Goal: Use online tool/utility: Use online tool/utility

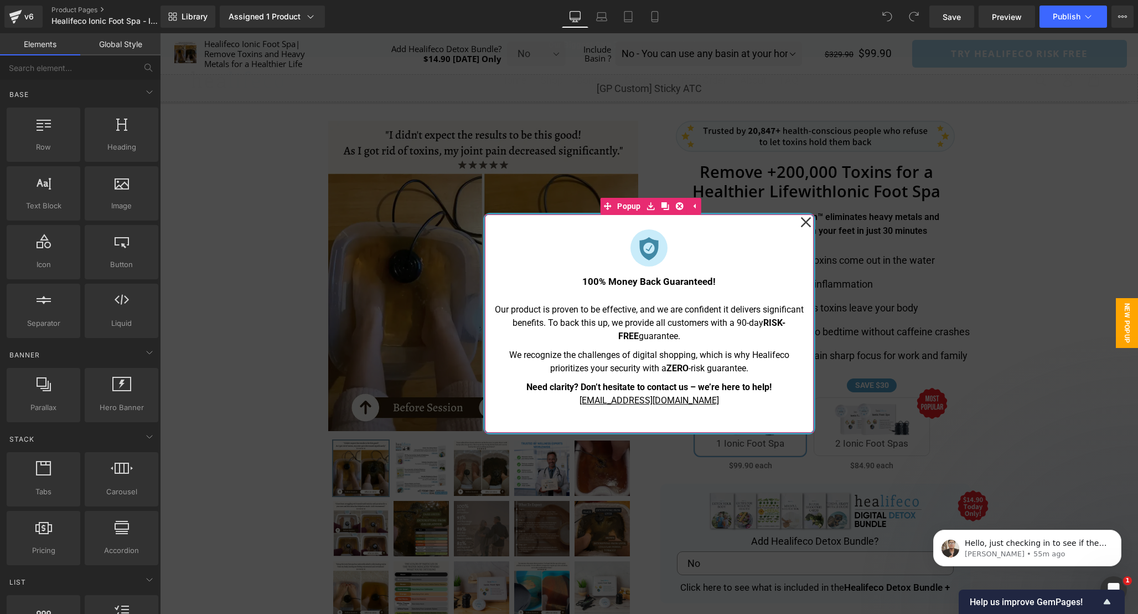
click at [805, 223] on icon at bounding box center [806, 222] width 11 height 11
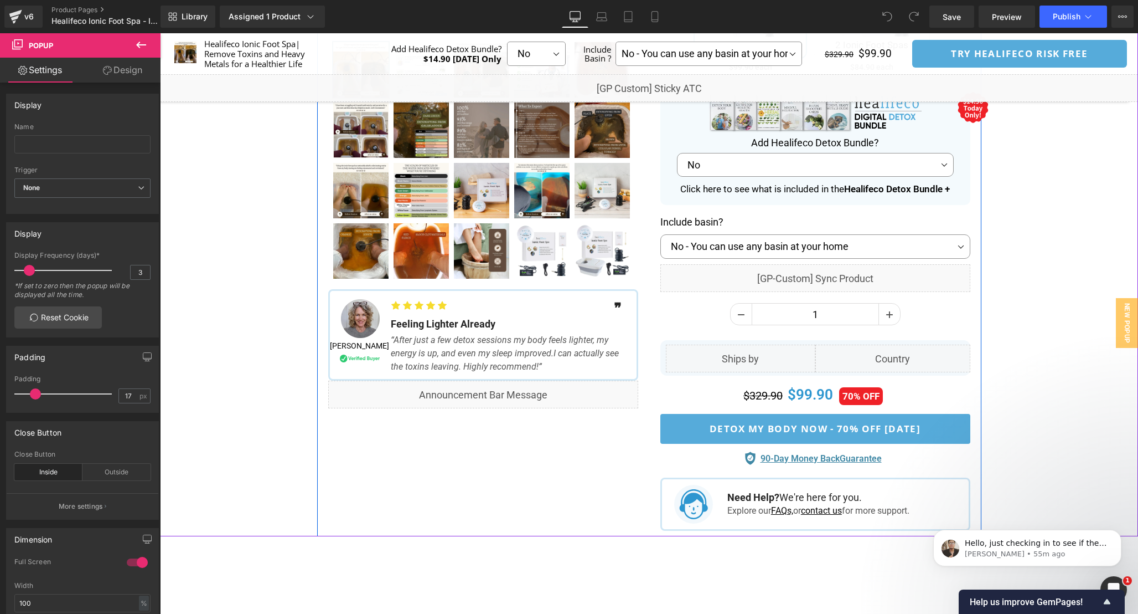
scroll to position [406, 0]
